Goal: Task Accomplishment & Management: Manage account settings

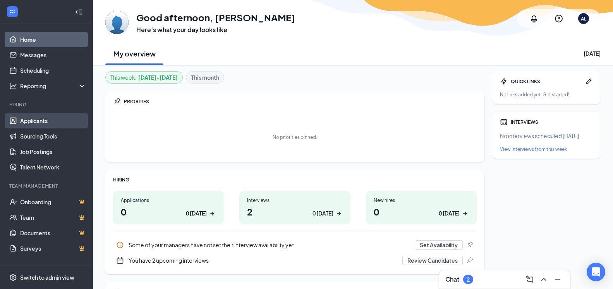
click at [27, 122] on link "Applicants" at bounding box center [53, 120] width 66 height 15
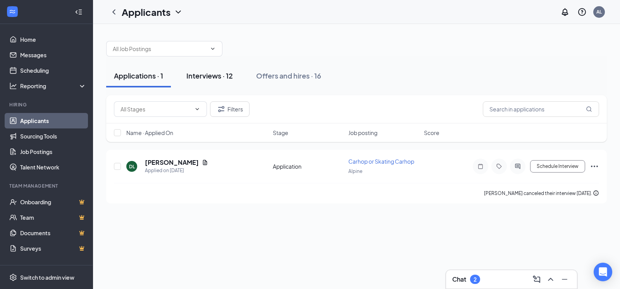
click at [215, 79] on div "Interviews · 12" at bounding box center [209, 76] width 46 height 10
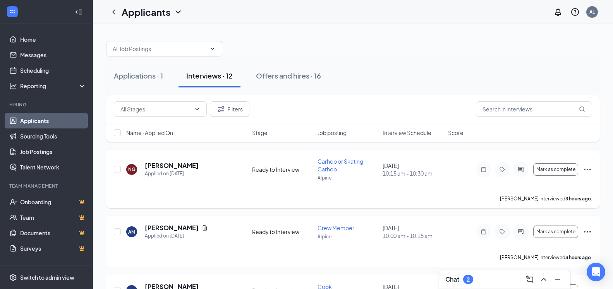
click at [165, 167] on h5 "[PERSON_NAME]" at bounding box center [172, 166] width 54 height 9
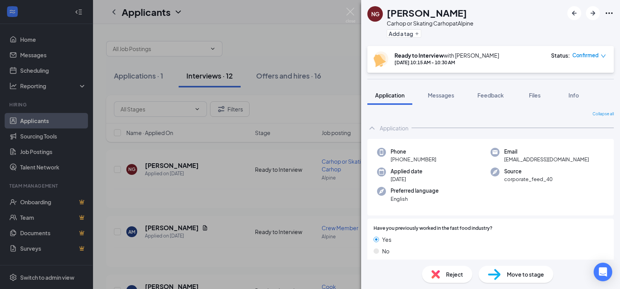
click at [157, 229] on div "NG [PERSON_NAME] Carhop or Skating Carhop at Alpine Add a tag Ready to Intervie…" at bounding box center [310, 144] width 620 height 289
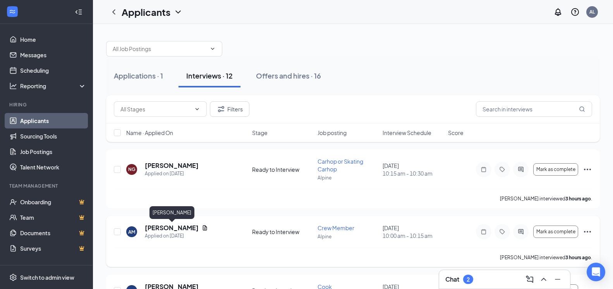
click at [155, 227] on h5 "[PERSON_NAME]" at bounding box center [172, 228] width 54 height 9
